Goal: Information Seeking & Learning: Learn about a topic

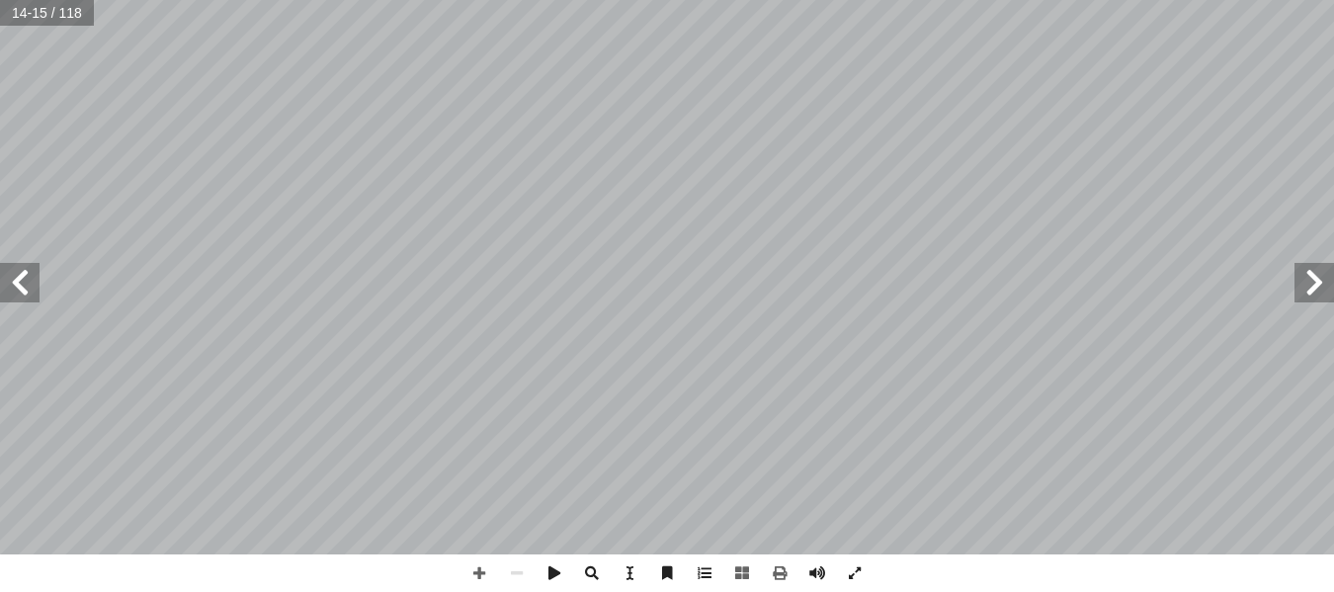
click at [1308, 289] on span at bounding box center [1314, 283] width 40 height 40
click at [1312, 285] on span at bounding box center [1314, 283] width 40 height 40
click at [34, 289] on span at bounding box center [20, 283] width 40 height 40
click at [29, 288] on span at bounding box center [20, 283] width 40 height 40
click at [476, 563] on span at bounding box center [479, 573] width 38 height 38
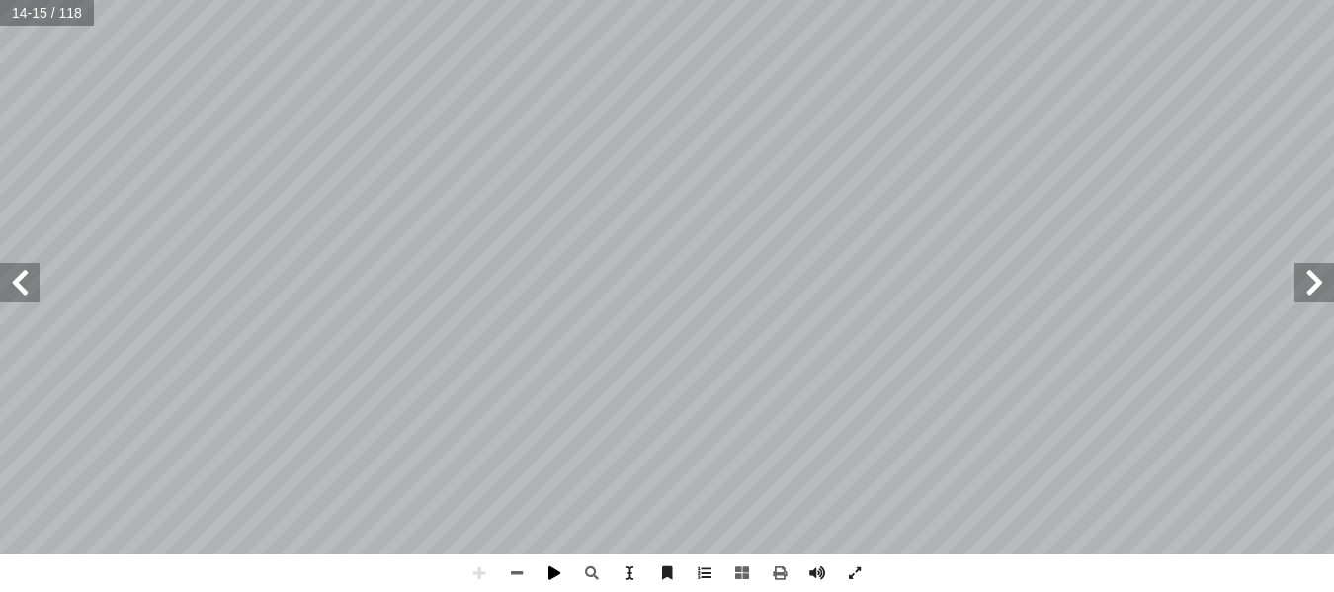
click at [545, 570] on div "10 ۖ َ م َّ ن َ ه َ ج َ اب َ ــذ َ ــا ع َّ ن َ ع ۡ ف ِ ۡ ــا ٱص َ ن َّ ب َ ر َ…" at bounding box center [667, 296] width 1334 height 592
click at [15, 276] on span at bounding box center [20, 283] width 40 height 40
click at [1304, 296] on span at bounding box center [1314, 283] width 40 height 40
click at [478, 575] on span at bounding box center [479, 573] width 38 height 38
click at [1315, 294] on span at bounding box center [1314, 283] width 40 height 40
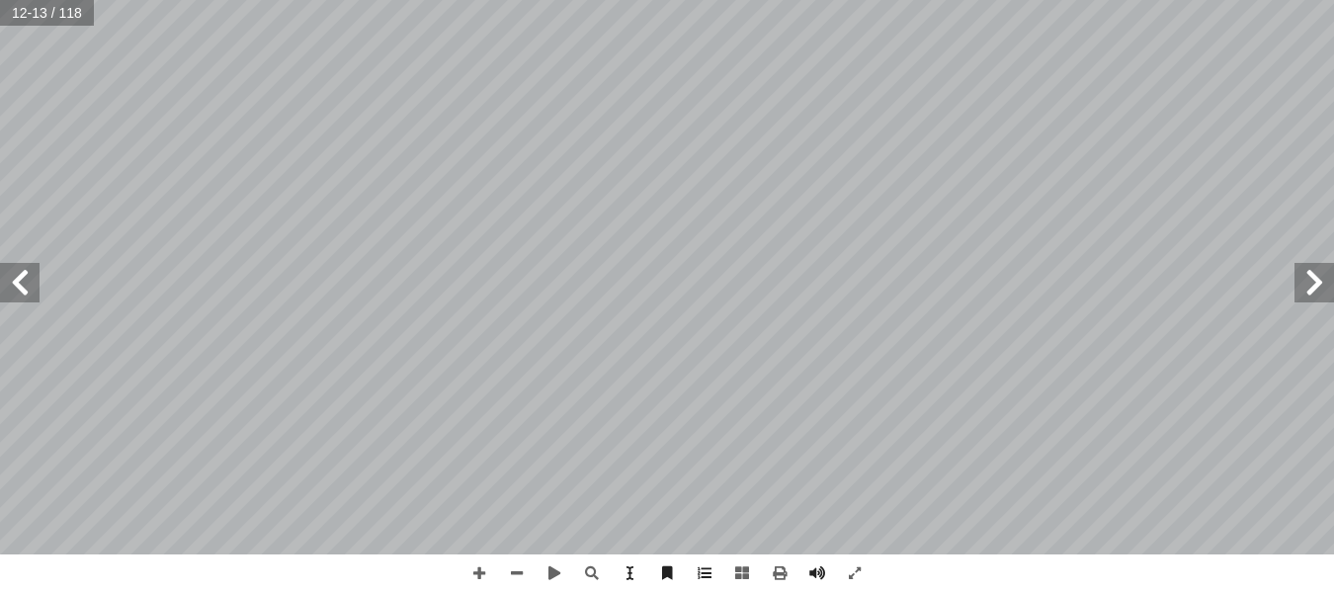
click at [1324, 287] on span at bounding box center [1314, 283] width 40 height 40
click at [22, 285] on span at bounding box center [20, 283] width 40 height 40
click at [9, 285] on span at bounding box center [20, 283] width 40 height 40
